Goal: Communication & Community: Participate in discussion

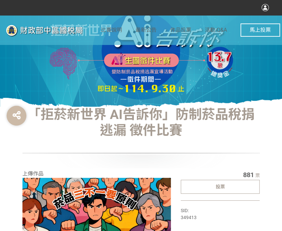
scroll to position [99, 0]
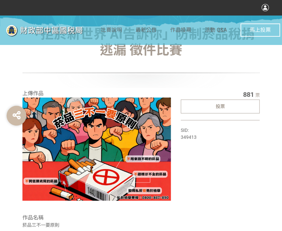
click at [244, 107] on div "投票" at bounding box center [220, 106] width 79 height 14
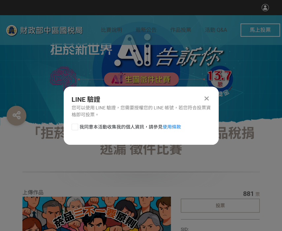
scroll to position [0, 0]
click at [75, 128] on div at bounding box center [75, 126] width 7 height 7
checkbox input "true"
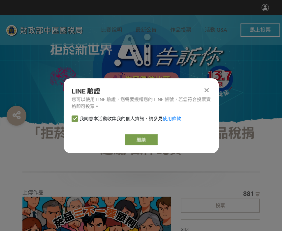
click at [144, 132] on div "LINE 驗證 您可以使用 LINE 驗證，您需要授權您的 LINE 帳號，若您符合投票資格即可投票。 我同意本活動收集我的個人資訊，請參見 使用條款 繼續" at bounding box center [141, 115] width 155 height 75
click at [139, 140] on link "繼續" at bounding box center [141, 139] width 33 height 11
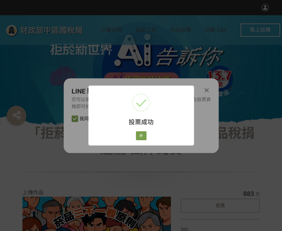
click at [141, 131] on div "好 Cancel" at bounding box center [141, 135] width 13 height 11
drag, startPoint x: 142, startPoint y: 132, endPoint x: 138, endPoint y: 133, distance: 4.5
click at [142, 132] on button "好" at bounding box center [141, 135] width 11 height 9
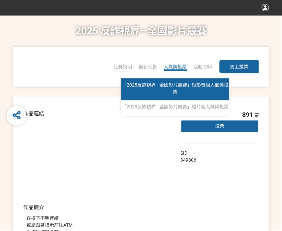
click at [183, 88] on link "「2025反詐視界—全國影片競賽」短影音組人氣獎投票" at bounding box center [175, 89] width 108 height 22
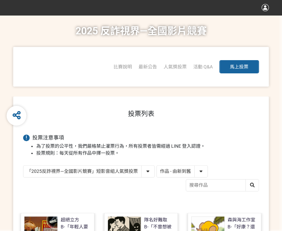
click at [174, 171] on select "作品 - 由新到舊 作品 - 由舊到新 票數 - 由多到少 票數 - 由少到多" at bounding box center [182, 171] width 51 height 12
select select "vote"
click at [157, 165] on select "作品 - 由新到舊 作品 - 由舊到新 票數 - 由多到少 票數 - 由少到多" at bounding box center [182, 171] width 51 height 12
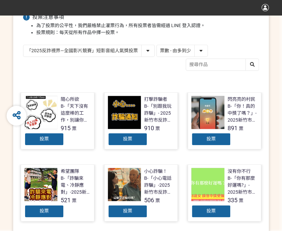
scroll to position [132, 0]
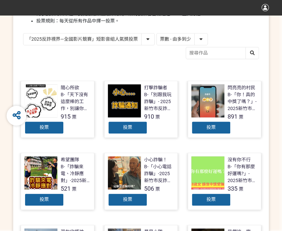
click at [221, 128] on div "投票" at bounding box center [211, 127] width 40 height 13
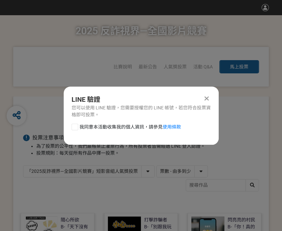
click at [75, 126] on div at bounding box center [75, 126] width 7 height 7
checkbox input "true"
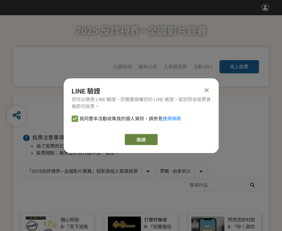
click at [130, 142] on link "繼續" at bounding box center [141, 139] width 33 height 11
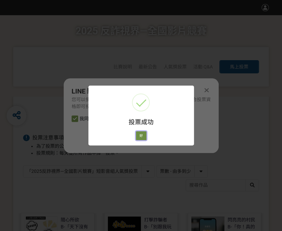
click at [136, 136] on button "好" at bounding box center [141, 135] width 11 height 9
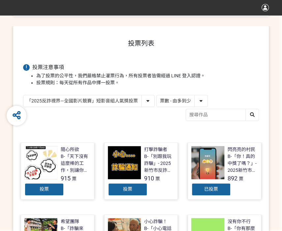
scroll to position [94, 0]
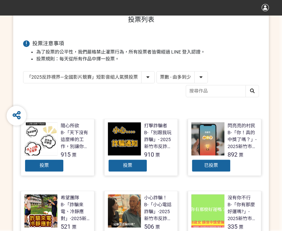
click at [126, 78] on select "「2025反詐視界—全國影片競賽」短影音組人氣獎投票 「2025反詐視界—全國影片競賽」短片組人氣獎投票" at bounding box center [88, 77] width 131 height 12
select select "13146"
click at [23, 71] on select "「2025反詐視界—全國影片競賽」短影音組人氣獎投票 「2025反詐視界—全國影片競賽」短片組人氣獎投票" at bounding box center [88, 77] width 131 height 12
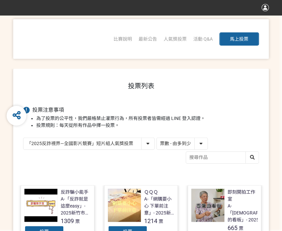
scroll to position [66, 0]
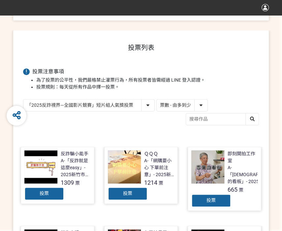
click at [128, 191] on span "投票" at bounding box center [127, 192] width 9 height 5
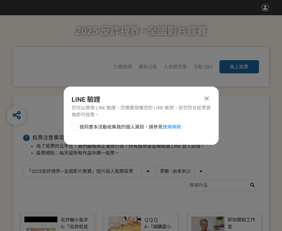
scroll to position [0, 0]
click at [76, 127] on div at bounding box center [75, 126] width 7 height 7
checkbox input "true"
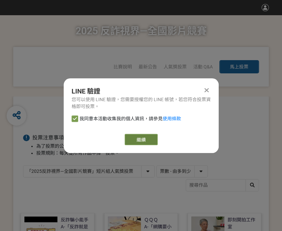
click at [148, 142] on link "繼續" at bounding box center [141, 139] width 33 height 11
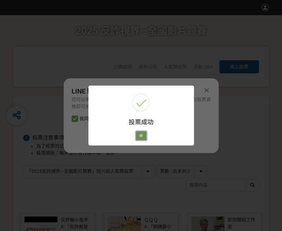
click at [139, 138] on button "好" at bounding box center [141, 135] width 11 height 9
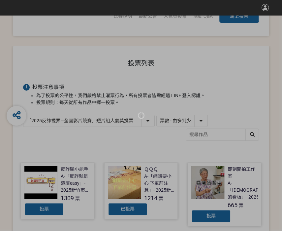
scroll to position [58, 0]
